Goal: Task Accomplishment & Management: Manage account settings

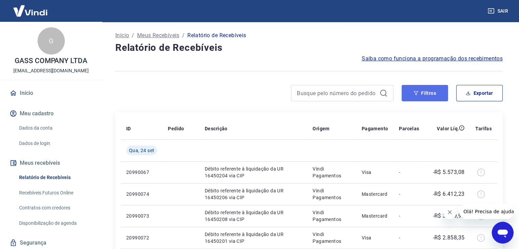
click at [420, 96] on button "Filtros" at bounding box center [424, 93] width 46 height 16
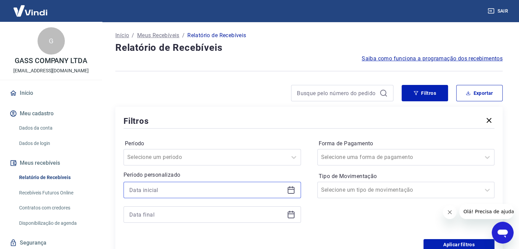
click at [157, 191] on input at bounding box center [206, 190] width 155 height 10
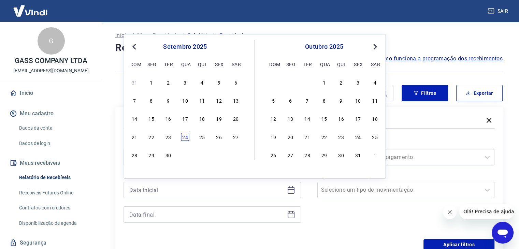
click at [181, 135] on div "24" at bounding box center [185, 137] width 8 height 8
type input "[DATE]"
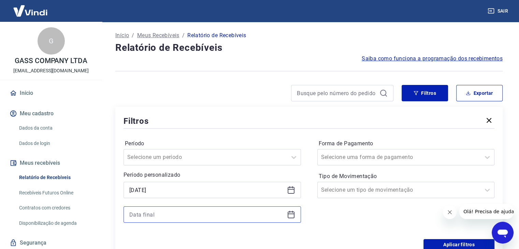
click at [176, 214] on input at bounding box center [206, 214] width 155 height 10
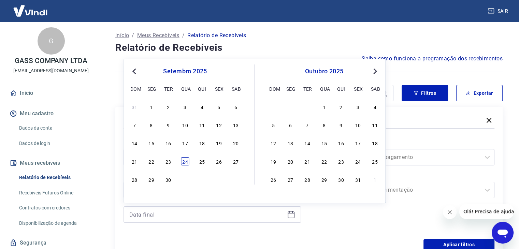
click at [184, 163] on div "24" at bounding box center [185, 161] width 8 height 8
type input "24/09/2025"
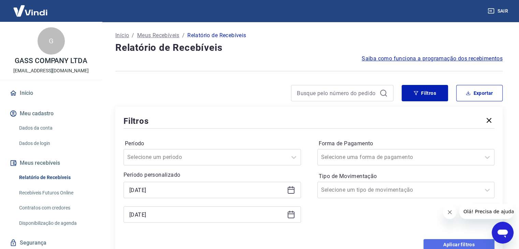
click at [467, 247] on button "Aplicar filtros" at bounding box center [458, 244] width 71 height 11
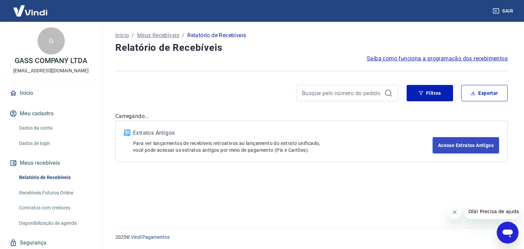
click at [468, 243] on div "2025 © Vindi Pagamentos" at bounding box center [311, 234] width 408 height 29
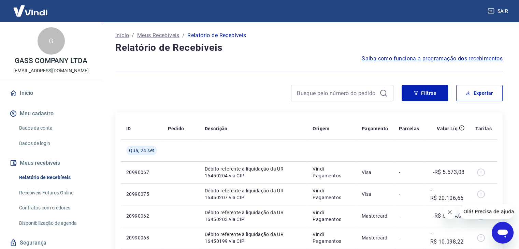
click at [466, 102] on div "Filtros Exportar" at bounding box center [308, 96] width 387 height 22
click at [466, 97] on button "Exportar" at bounding box center [479, 93] width 46 height 16
type input "24/09/2025"
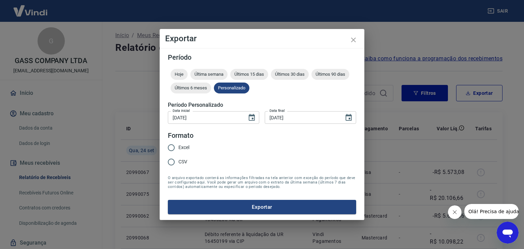
click at [188, 147] on span "Excel" at bounding box center [183, 147] width 11 height 7
click at [178, 147] on input "Excel" at bounding box center [171, 147] width 14 height 14
radio input "true"
click at [226, 205] on button "Exportar" at bounding box center [262, 207] width 188 height 14
